Goal: Navigation & Orientation: Find specific page/section

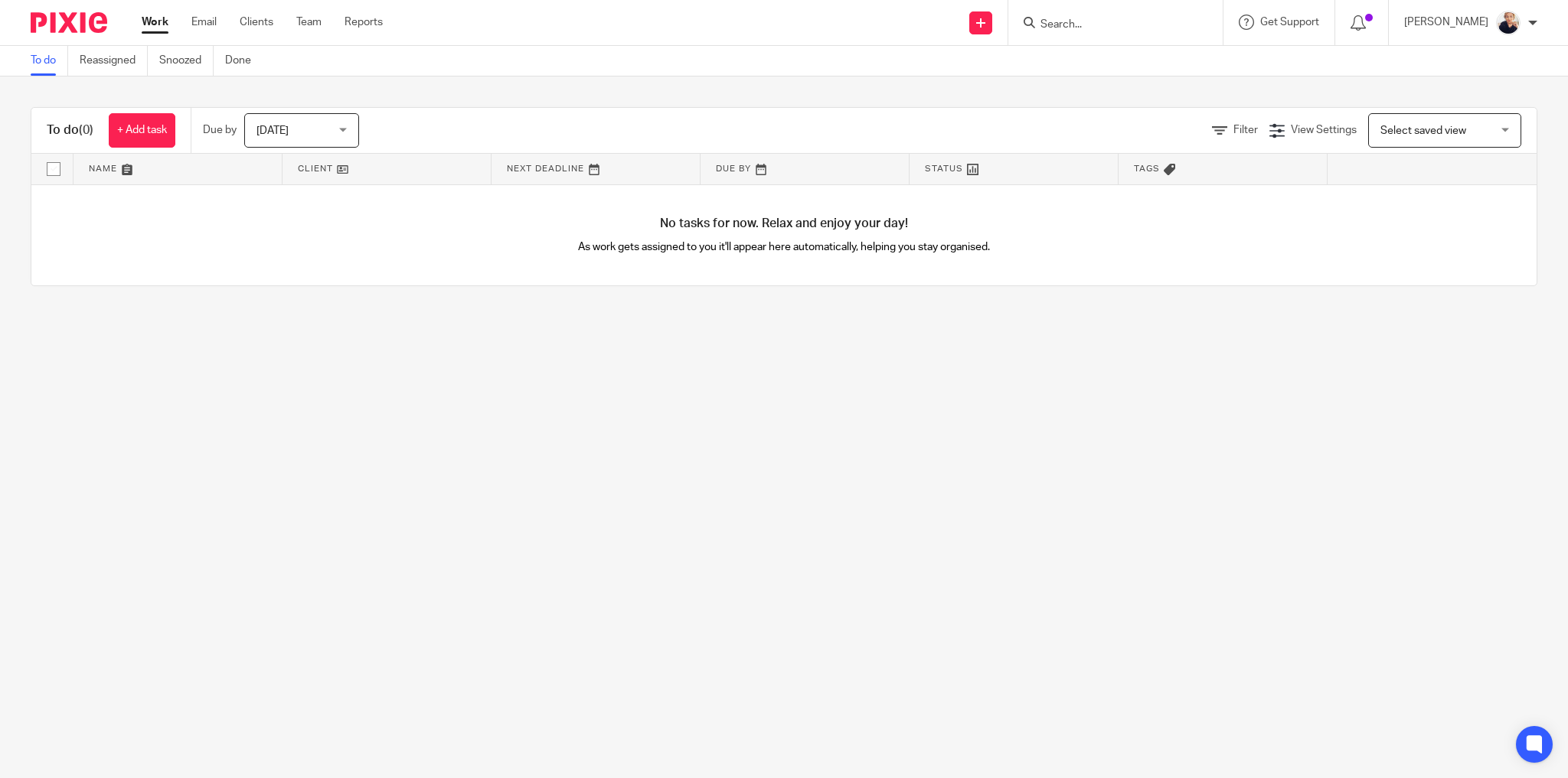
drag, startPoint x: 308, startPoint y: 19, endPoint x: 323, endPoint y: 25, distance: 16.2
click at [309, 19] on link "Team" at bounding box center [308, 21] width 25 height 15
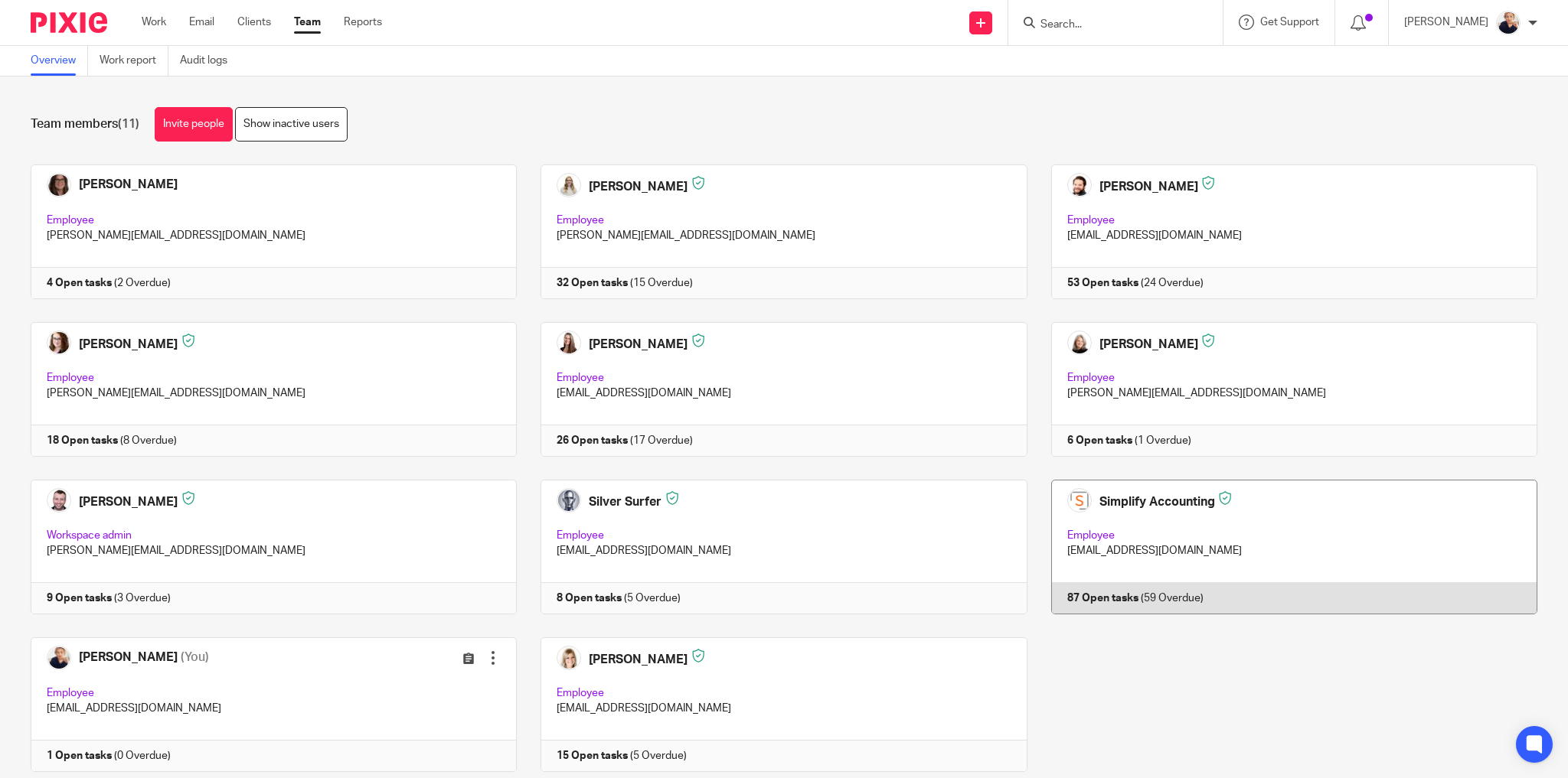
click at [1166, 596] on link at bounding box center [1283, 547] width 510 height 135
